Goal: Task Accomplishment & Management: Manage account settings

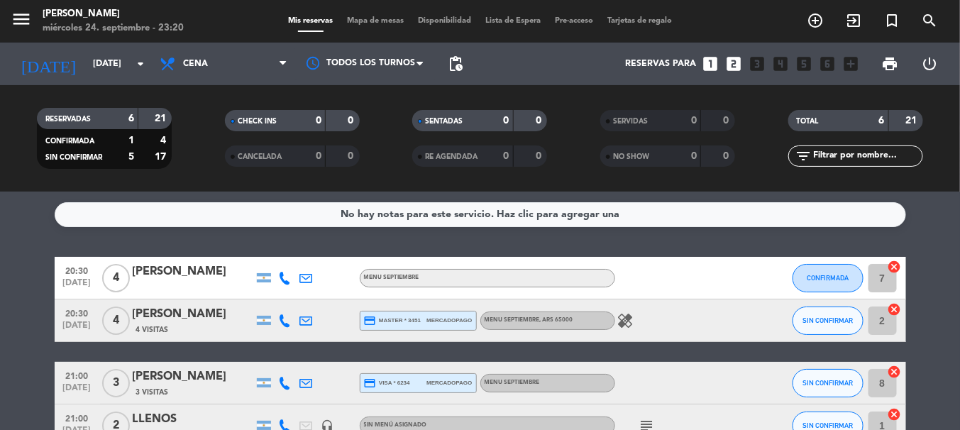
scroll to position [144, 0]
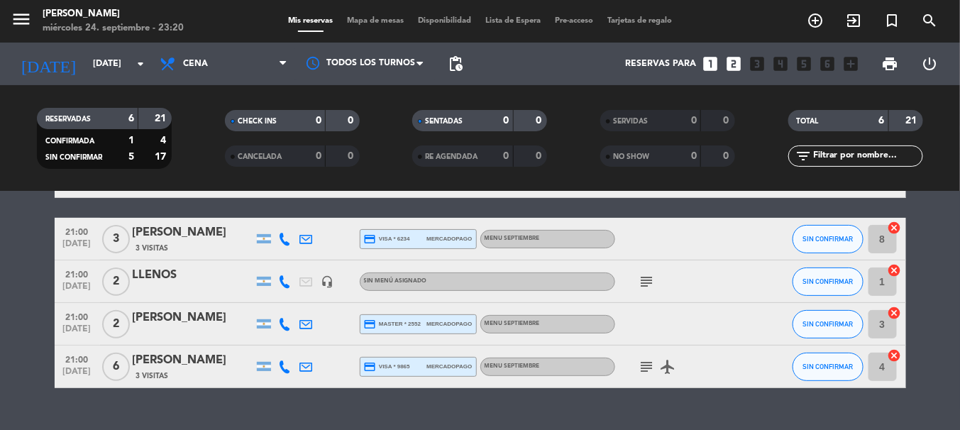
click at [100, 60] on input "[DATE]" at bounding box center [146, 64] width 120 height 24
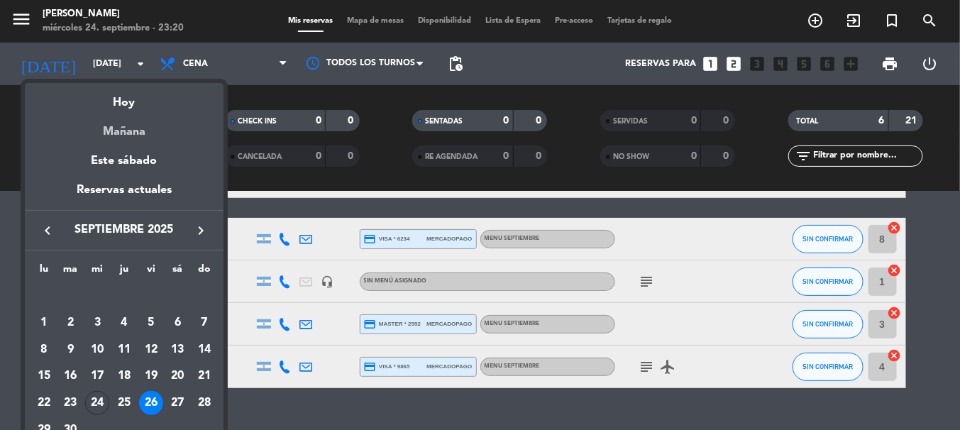
click at [138, 137] on div "Mañana" at bounding box center [124, 126] width 199 height 29
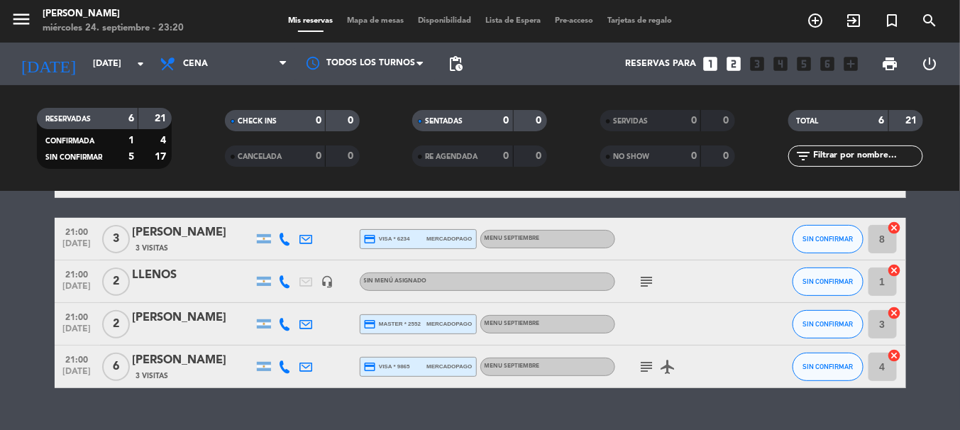
type input "[DEMOGRAPHIC_DATA][DATE]"
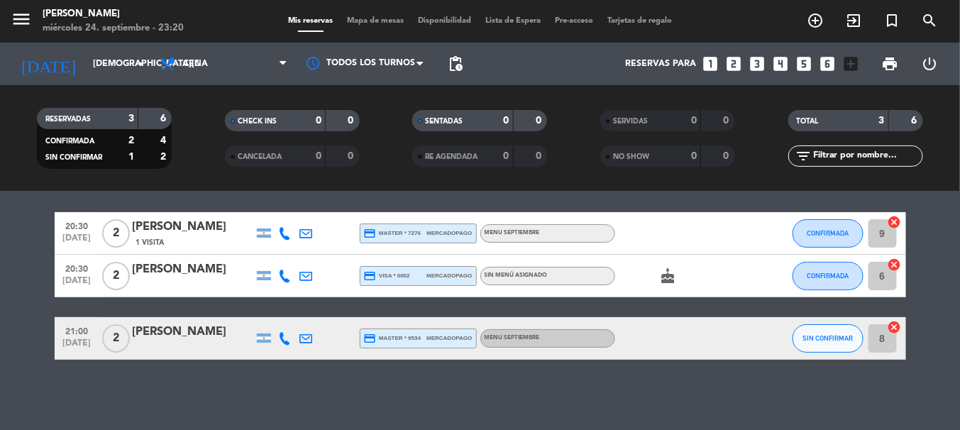
click at [0, 297] on bookings-row "20:30 [DATE] 2 [PERSON_NAME] 1 Visita credit_card master * 7276 mercadopago MEN…" at bounding box center [480, 286] width 960 height 148
click at [284, 223] on div at bounding box center [285, 233] width 21 height 42
click at [284, 231] on icon at bounding box center [285, 233] width 13 height 13
click at [292, 212] on span "content_paste" at bounding box center [297, 209] width 11 height 11
click at [160, 211] on div "No hay notas para este servicio. Haz clic para agregar una 20:30 [DATE] 2 [PERS…" at bounding box center [480, 311] width 960 height 238
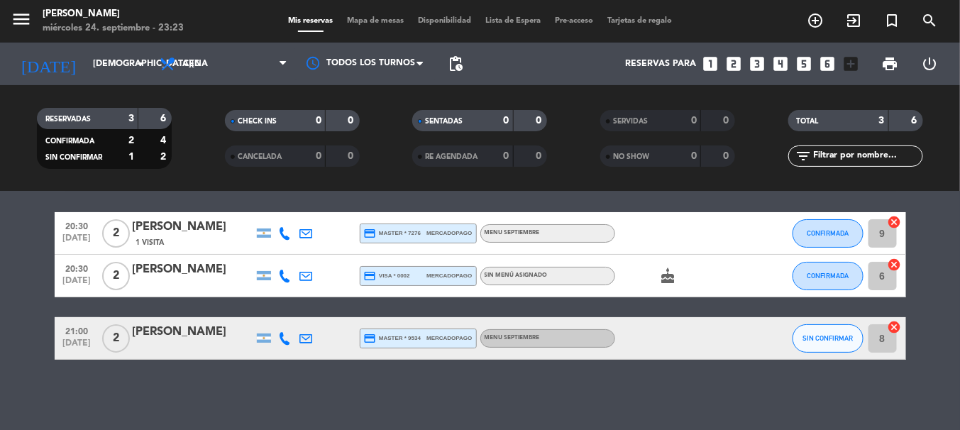
click at [279, 270] on icon at bounding box center [285, 276] width 13 height 13
click at [292, 252] on span "content_paste" at bounding box center [297, 252] width 11 height 11
click at [209, 387] on div "No hay notas para este servicio. Haz clic para agregar una 20:30 [DATE] 2 [PERS…" at bounding box center [480, 311] width 960 height 238
click at [277, 330] on div at bounding box center [285, 338] width 21 height 42
click at [285, 337] on icon at bounding box center [285, 338] width 13 height 13
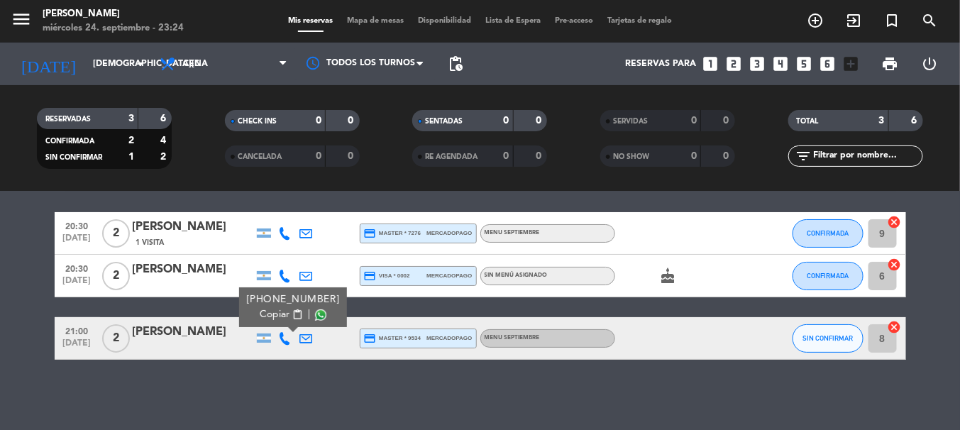
click at [292, 314] on span "content_paste" at bounding box center [297, 314] width 11 height 11
